Goal: Find specific page/section: Find specific page/section

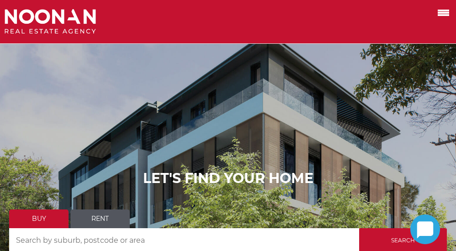
click at [441, 13] on span at bounding box center [443, 13] width 11 height 2
click at [0, 0] on input "checkbox" at bounding box center [0, 0] width 0 height 0
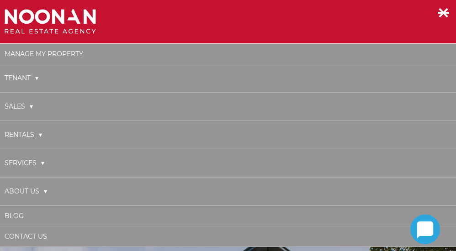
click at [39, 192] on link "About Us" at bounding box center [26, 191] width 43 height 19
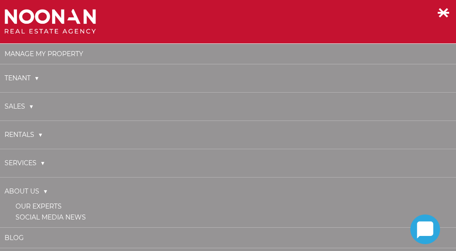
click at [44, 207] on link "Our Experts" at bounding box center [39, 207] width 46 height 8
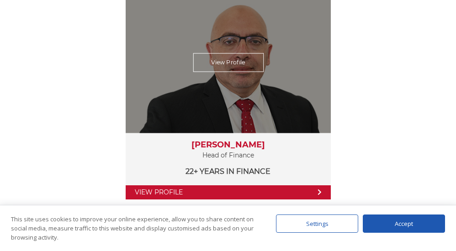
scroll to position [549, 0]
